Goal: Transaction & Acquisition: Subscribe to service/newsletter

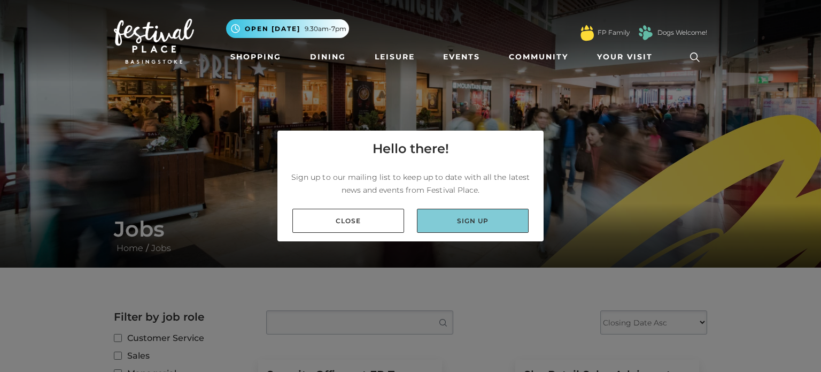
click at [426, 222] on link "Sign up" at bounding box center [473, 221] width 112 height 24
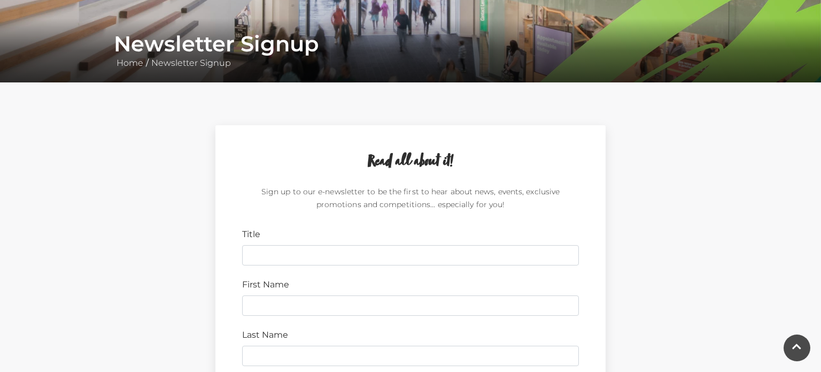
scroll to position [186, 0]
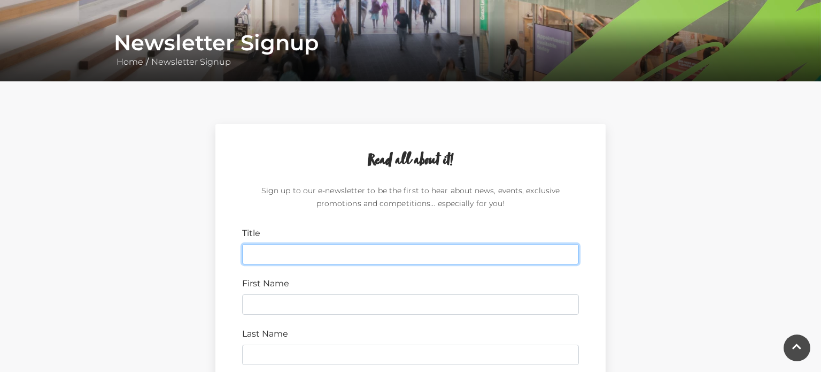
click at [427, 254] on input "Title" at bounding box center [410, 254] width 337 height 20
type input "m"
type input "Miss"
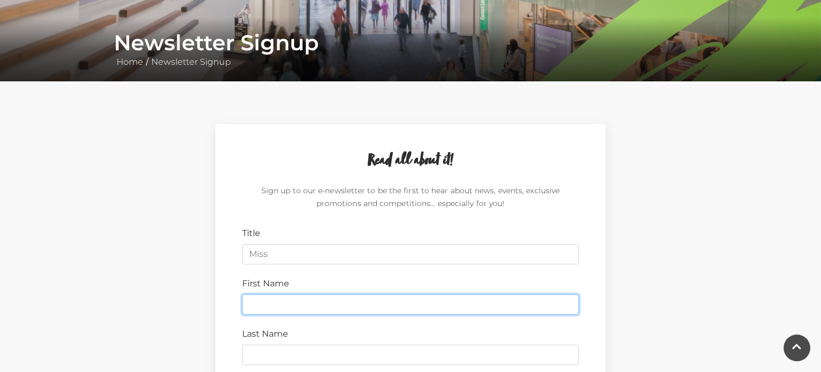
click at [393, 302] on input "First Name" at bounding box center [410, 304] width 337 height 20
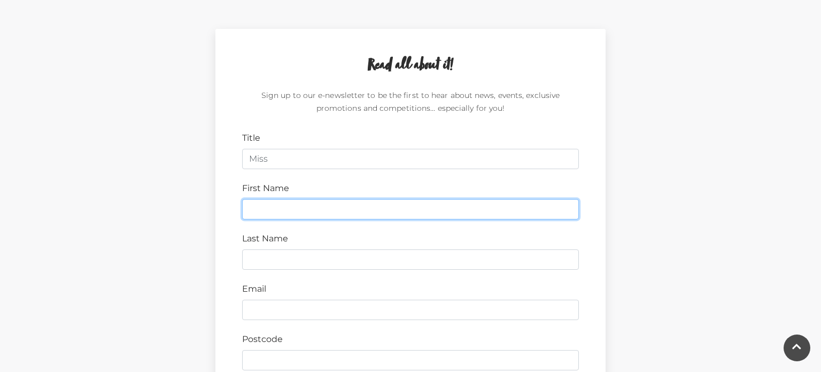
scroll to position [287, 0]
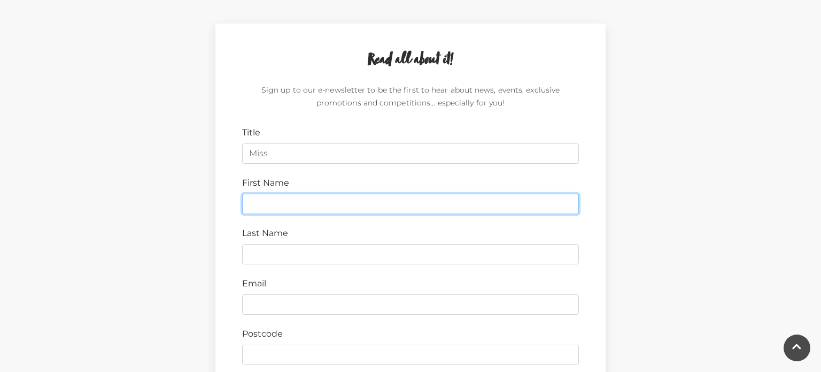
click at [381, 209] on input "First Name" at bounding box center [410, 204] width 337 height 20
type input "[PERSON_NAME]"
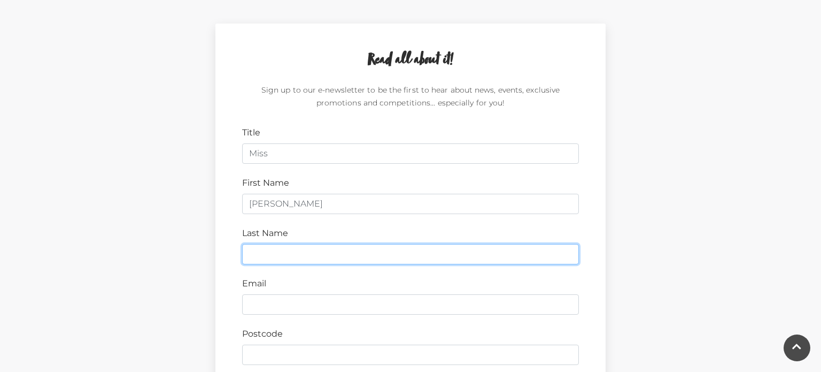
click at [321, 256] on input "Last Name" at bounding box center [410, 254] width 337 height 20
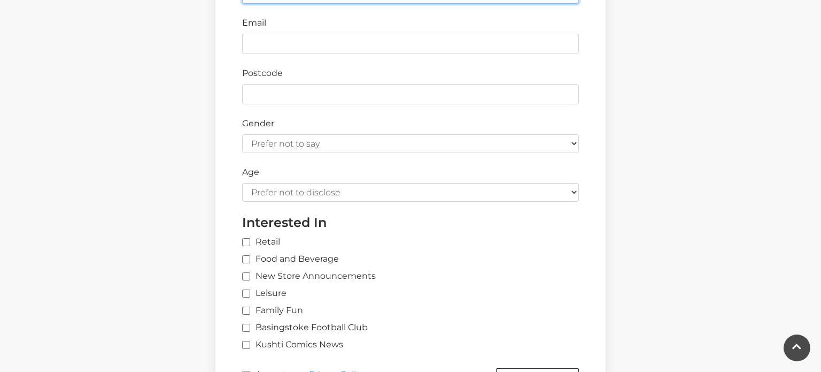
scroll to position [546, 0]
type input "[PERSON_NAME]"
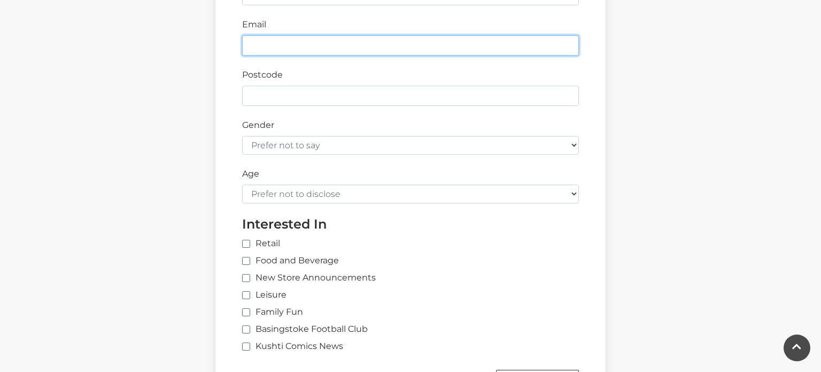
click at [405, 48] on input "Email" at bounding box center [410, 45] width 337 height 20
click at [400, 50] on input "Email" at bounding box center [410, 45] width 337 height 20
type input "[PERSON_NAME][EMAIL_ADDRESS][DOMAIN_NAME]"
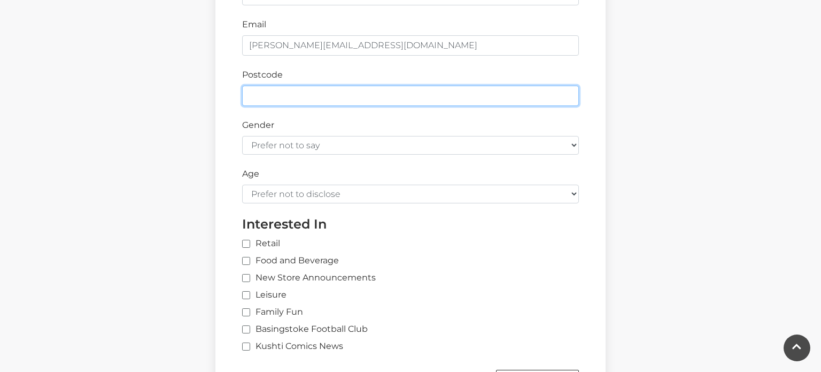
click at [403, 99] on input "Postcode" at bounding box center [410, 96] width 337 height 20
type input "RG21 7TY"
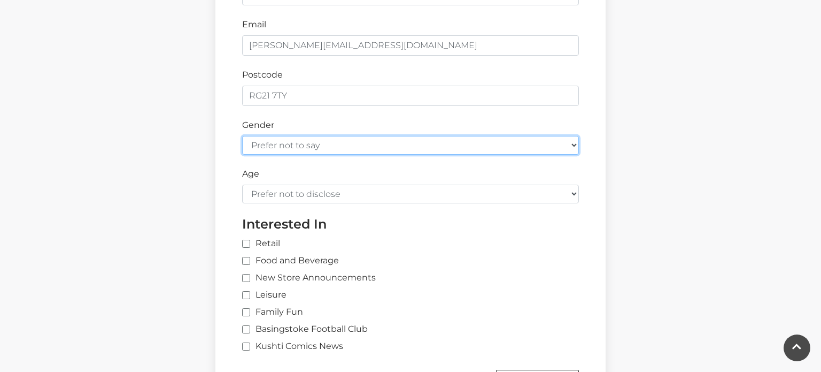
click at [341, 142] on select "Prefer not to say [DEMOGRAPHIC_DATA] [DEMOGRAPHIC_DATA]" at bounding box center [410, 145] width 337 height 19
select select "[DEMOGRAPHIC_DATA]"
click at [242, 136] on select "Prefer not to say [DEMOGRAPHIC_DATA] [DEMOGRAPHIC_DATA]" at bounding box center [410, 145] width 337 height 19
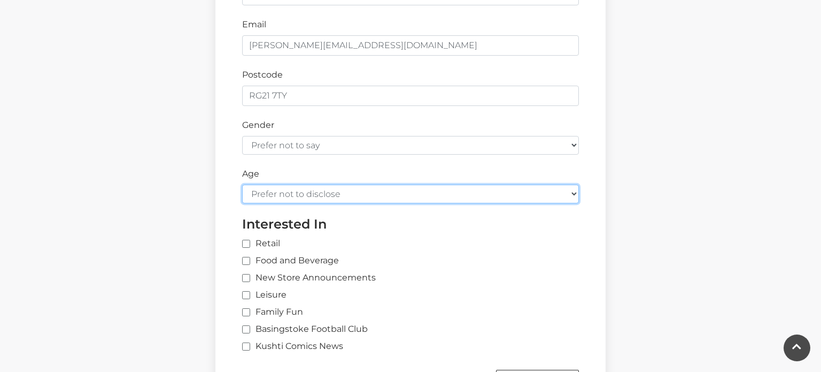
click at [314, 194] on select "Prefer not to disclose Under 18 18-24 25-34 35-44 45-54 55-64 65+" at bounding box center [410, 194] width 337 height 19
select select "under-18"
click at [242, 185] on select "Prefer not to disclose Under 18 18-24 25-34 35-44 45-54 55-64 65+" at bounding box center [410, 194] width 337 height 19
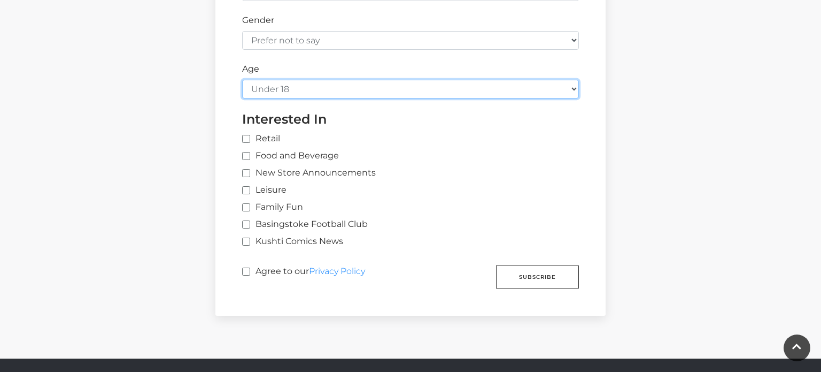
scroll to position [654, 0]
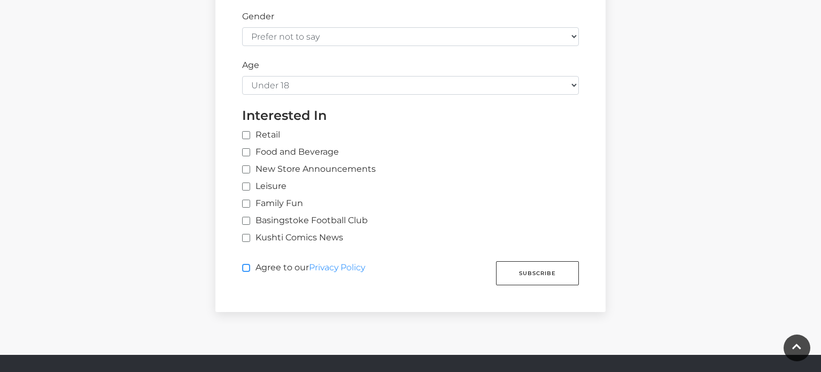
click at [243, 265] on input "Agree to our Privacy Policy" at bounding box center [245, 268] width 7 height 7
checkbox input "true"
click at [250, 132] on input "Retail" at bounding box center [418, 135] width 353 height 7
checkbox input "true"
click at [247, 145] on label "Food and Beverage" at bounding box center [290, 151] width 97 height 13
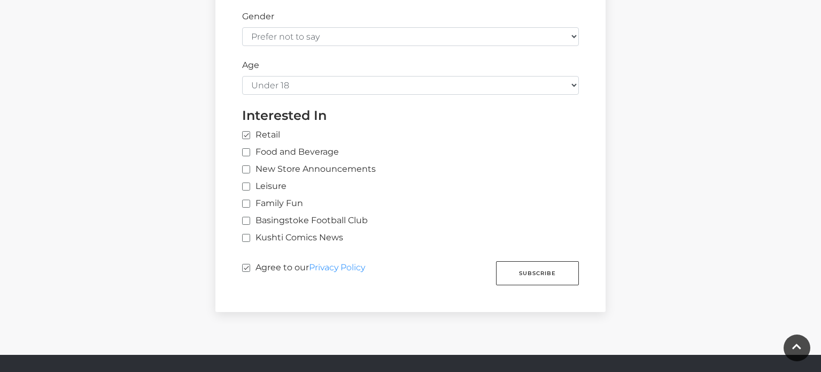
click at [247, 149] on input "Food and Beverage" at bounding box center [245, 152] width 7 height 7
checkbox input "true"
click at [244, 168] on input "New Store Announcements" at bounding box center [245, 169] width 7 height 7
checkbox input "true"
click at [245, 183] on input "Leisure" at bounding box center [245, 186] width 7 height 7
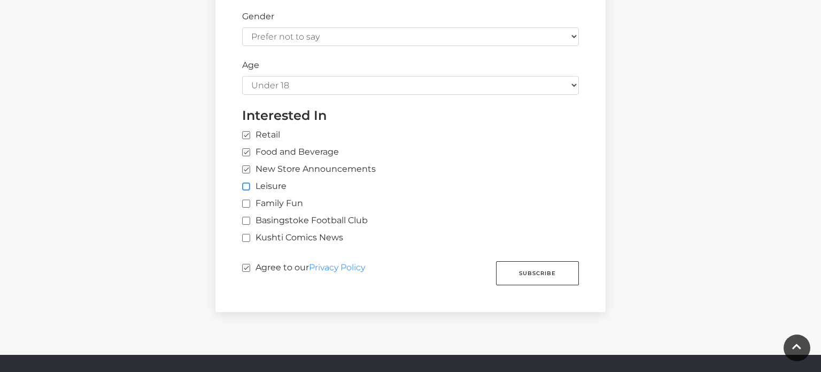
checkbox input "true"
click at [246, 202] on input "Family Fun" at bounding box center [245, 204] width 7 height 7
checkbox input "true"
click at [250, 239] on label "Kushti Comics News" at bounding box center [292, 237] width 101 height 13
click at [249, 239] on input "Kushti Comics News" at bounding box center [245, 238] width 7 height 7
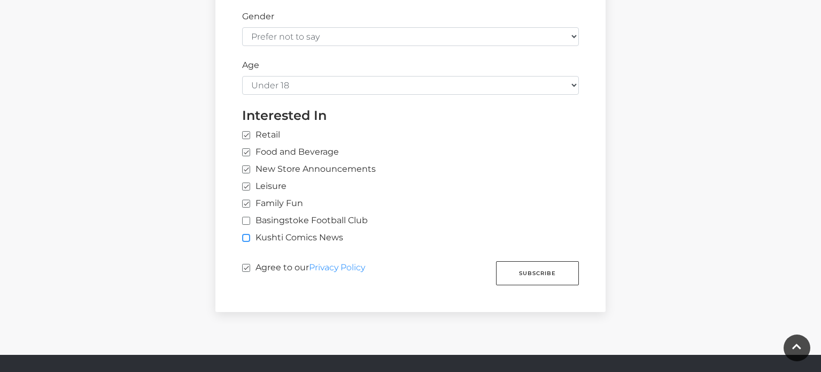
checkbox input "true"
click at [516, 267] on button "Subscribe" at bounding box center [537, 273] width 83 height 24
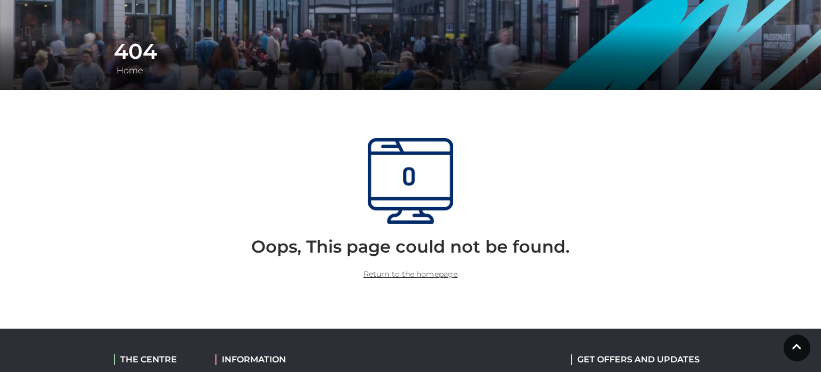
scroll to position [180, 0]
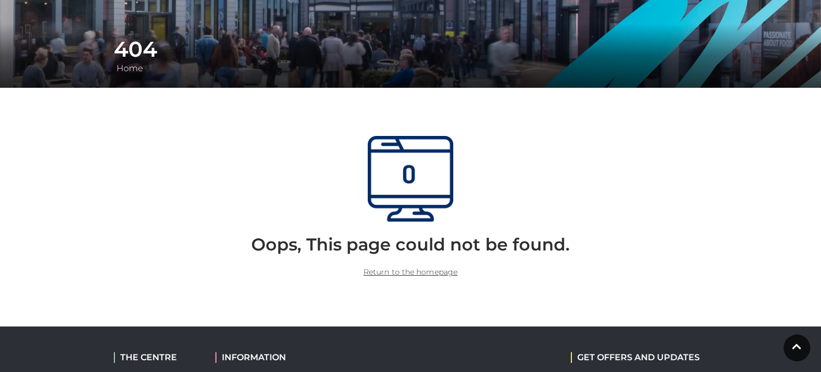
click at [447, 277] on p "Return to the homepage" at bounding box center [411, 271] width 578 height 13
click at [447, 273] on link "Return to the homepage" at bounding box center [411, 272] width 94 height 10
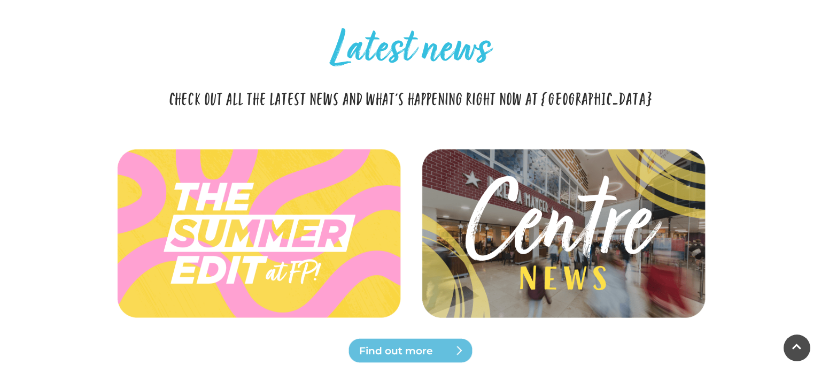
scroll to position [2324, 0]
